Goal: Task Accomplishment & Management: Manage account settings

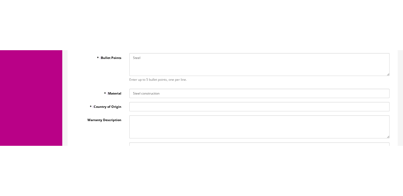
scroll to position [184, 0]
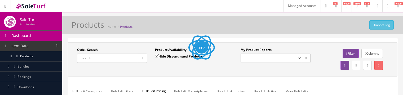
scroll to position [50, 0]
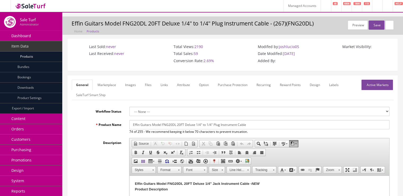
click at [383, 83] on link "Active Markets" at bounding box center [378, 85] width 32 height 10
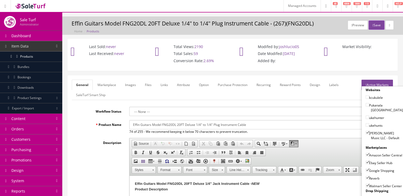
click at [380, 86] on div "Websites kcukulele Pukanala USA ukehunter ukehunts Butler Music LLC - Default M…" at bounding box center [385, 144] width 46 height 116
click at [376, 25] on button "Save" at bounding box center [377, 24] width 16 height 9
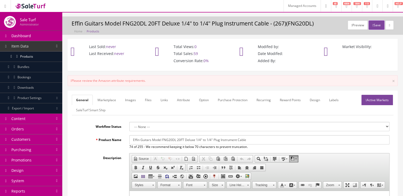
click at [115, 104] on link "Marketplace" at bounding box center [106, 100] width 27 height 10
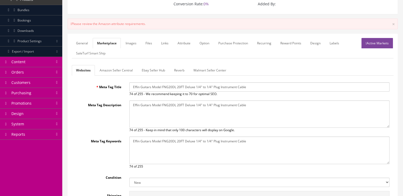
scroll to position [56, 0]
click at [103, 71] on link "Amazon Seller Central" at bounding box center [116, 71] width 42 height 10
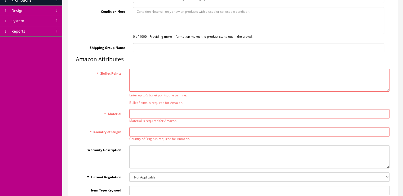
scroll to position [160, 0]
click at [191, 78] on textarea "* Bullet Points" at bounding box center [259, 79] width 260 height 23
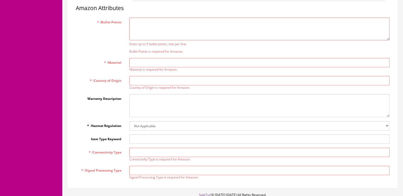
scroll to position [223, 0]
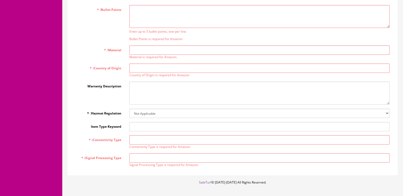
click at [142, 140] on input "* Connectivity Type" at bounding box center [259, 139] width 260 height 9
click at [140, 157] on input "* Signal Processing Type" at bounding box center [259, 157] width 260 height 9
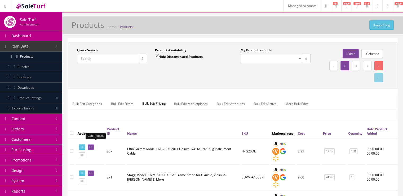
click at [92, 146] on icon at bounding box center [91, 147] width 1 height 3
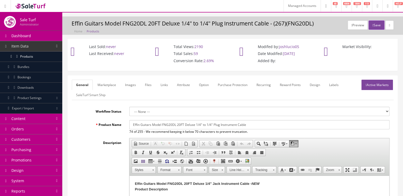
click at [116, 86] on link "Marketplace" at bounding box center [106, 85] width 27 height 10
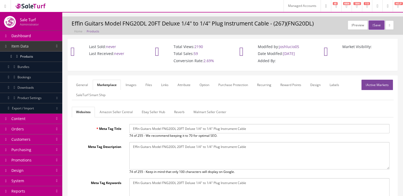
click at [127, 111] on link "Amazon Seller Central" at bounding box center [116, 112] width 42 height 10
